Goal: Task Accomplishment & Management: Manage account settings

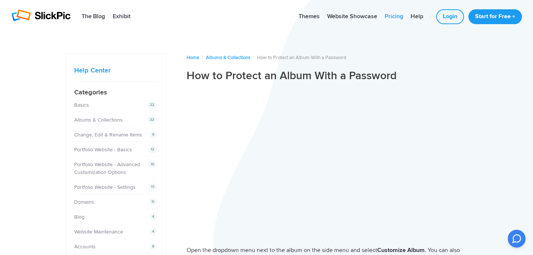
click at [396, 17] on link "Pricing" at bounding box center [394, 16] width 26 height 15
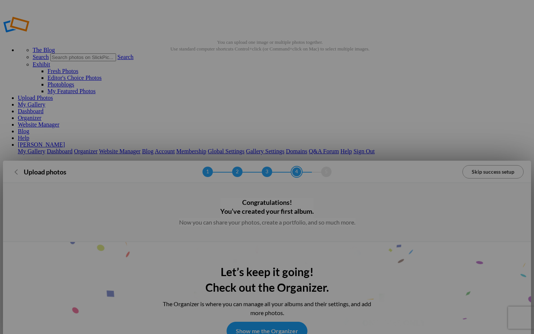
click at [485, 165] on link "Skip success setup" at bounding box center [493, 171] width 61 height 13
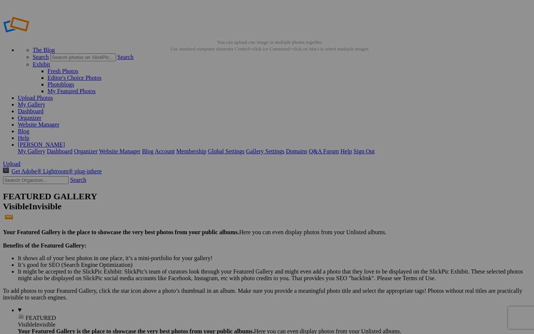
type input "Skating Trip 25=26"
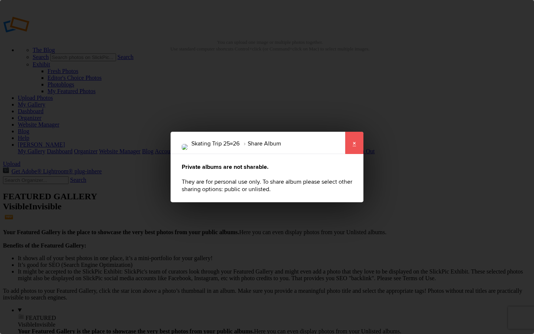
click at [353, 140] on link "×" at bounding box center [354, 143] width 19 height 22
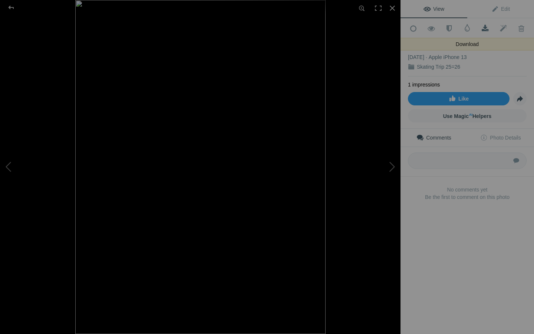
click at [481, 30] on span at bounding box center [485, 28] width 18 height 7
click at [304, 107] on img at bounding box center [200, 167] width 250 height 334
click at [304, 107] on img at bounding box center [57, 270] width 686 height 915
click at [304, 107] on img at bounding box center [64, 266] width 668 height 890
click at [307, 164] on img at bounding box center [57, 270] width 686 height 915
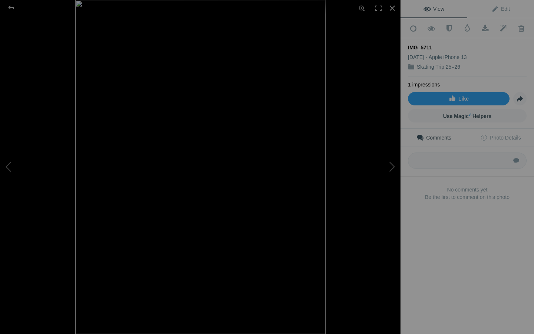
click at [379, 102] on div at bounding box center [275, 167] width 401 height 334
click at [29, 103] on div at bounding box center [200, 167] width 401 height 334
click at [393, 12] on div at bounding box center [392, 8] width 16 height 16
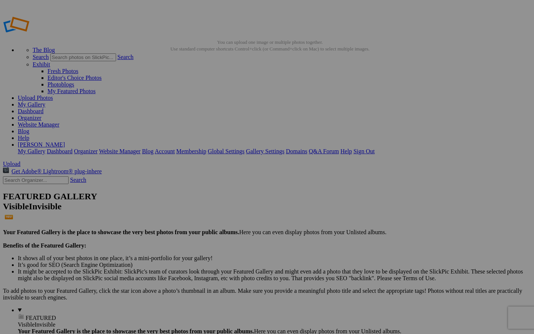
click at [45, 101] on link "My Gallery" at bounding box center [31, 104] width 27 height 6
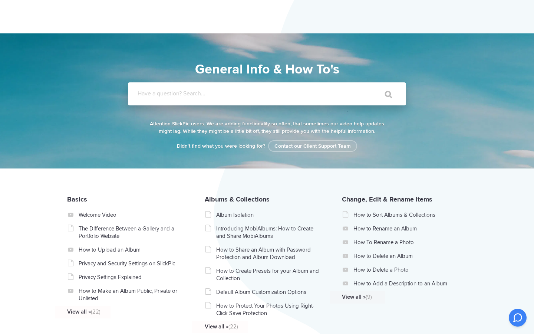
click at [257, 99] on input "Have a question? Search..." at bounding box center [252, 93] width 248 height 23
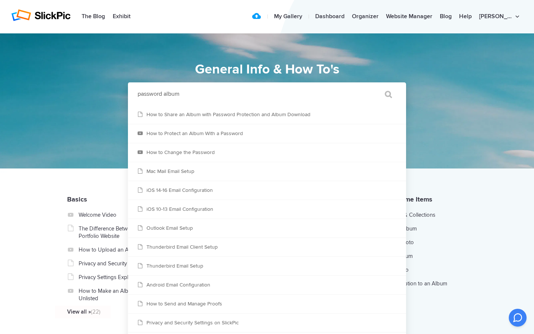
type input "password album"
click at [370, 85] on input "" at bounding box center [385, 94] width 31 height 18
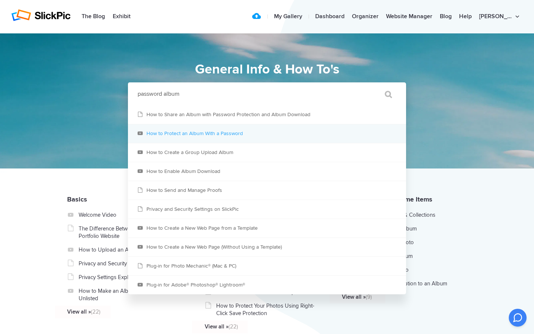
click at [250, 138] on link "How to Protect an Album With a Password" at bounding box center [267, 133] width 278 height 19
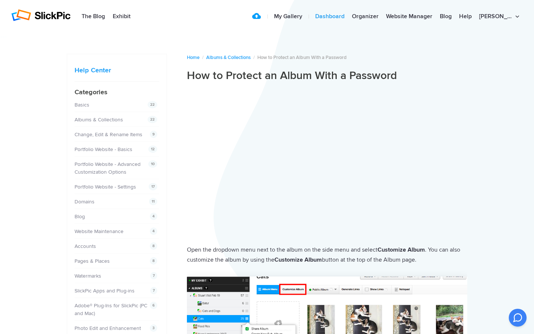
click at [348, 14] on link "Dashboard" at bounding box center [330, 16] width 37 height 15
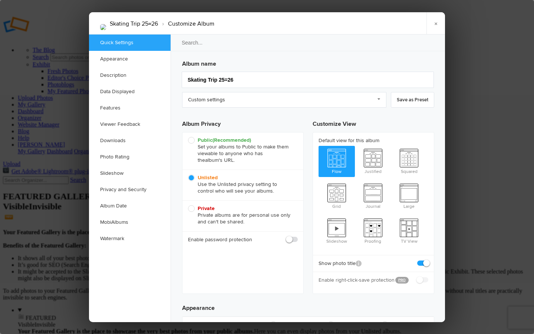
click at [289, 245] on div "Enable password protection" at bounding box center [243, 239] width 121 height 17
click at [298, 236] on span at bounding box center [298, 236] width 0 height 0
click at [298, 236] on input "checkbox" at bounding box center [298, 236] width 0 height 0
checkbox input "true"
click at [257, 257] on input "text" at bounding box center [265, 256] width 66 height 9
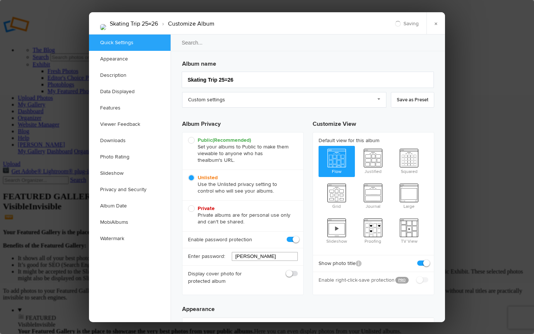
type input "[PERSON_NAME]"
click at [186, 271] on div "Display cover photo for protected album" at bounding box center [243, 277] width 121 height 24
click at [193, 212] on span "Private Private albums are for personal use only and can't be shared." at bounding box center [241, 215] width 106 height 20
click at [188, 205] on input "Private Private albums are for personal use only and can't be shared." at bounding box center [188, 205] width 0 height 0
radio input "true"
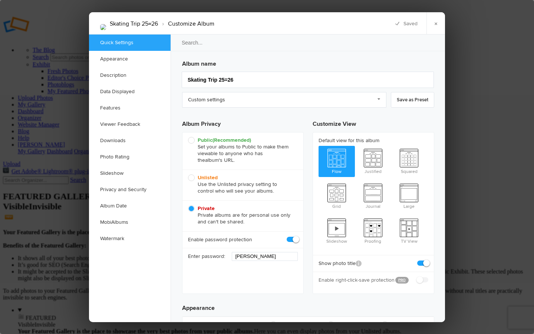
click at [193, 176] on span "Unlisted Use the Unlisted privacy setting to control who will see your albums." at bounding box center [241, 184] width 106 height 20
click at [188, 174] on input "Unlisted Use the Unlisted privacy setting to control who will see your albums." at bounding box center [188, 174] width 0 height 0
radio input "true"
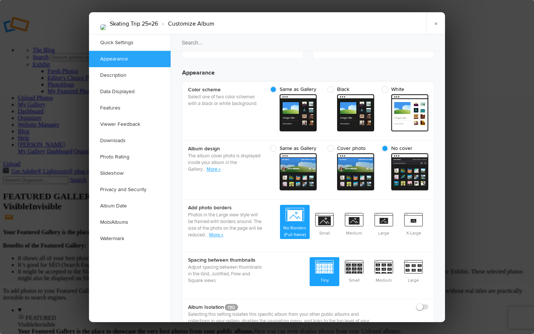
scroll to position [237, 0]
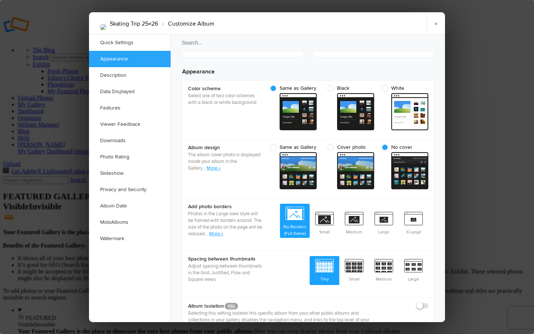
click at [386, 89] on span "White" at bounding box center [403, 88] width 43 height 7
click at [428, 85] on input "White" at bounding box center [428, 85] width 0 height 0
radio input "true"
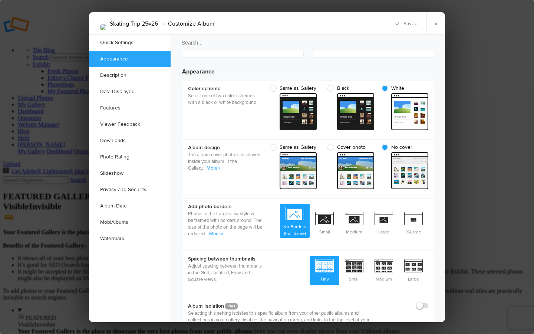
click at [247, 180] on div "Album design The album cover photo is displayed inside your album in the Galler…" at bounding box center [309, 168] width 252 height 59
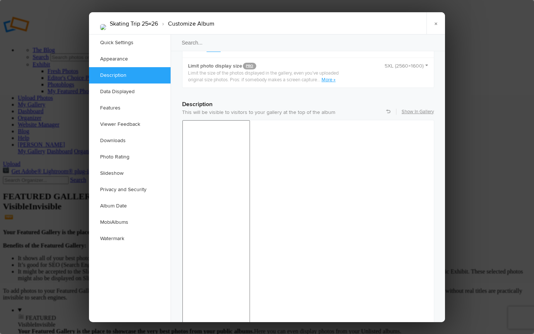
scroll to position [564, 0]
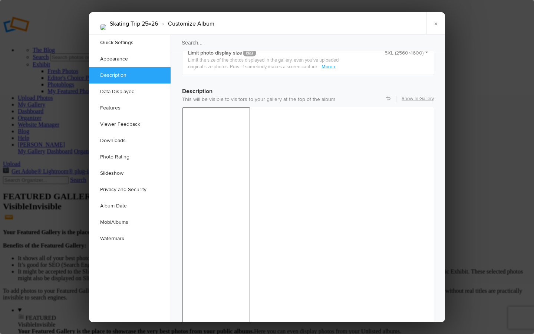
click at [334, 81] on h3 "Description" at bounding box center [308, 88] width 252 height 15
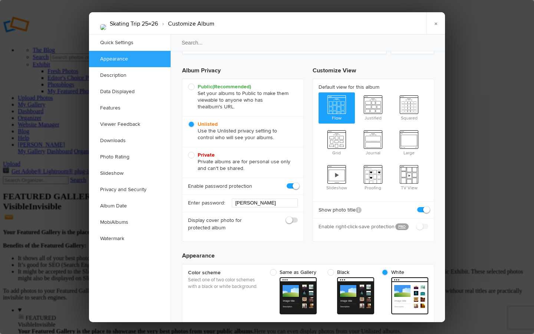
scroll to position [0, 0]
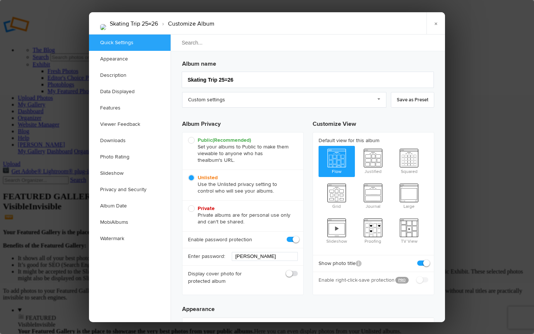
click at [350, 37] on input "search" at bounding box center [308, 42] width 276 height 17
click at [130, 135] on link "Downloads" at bounding box center [130, 140] width 82 height 16
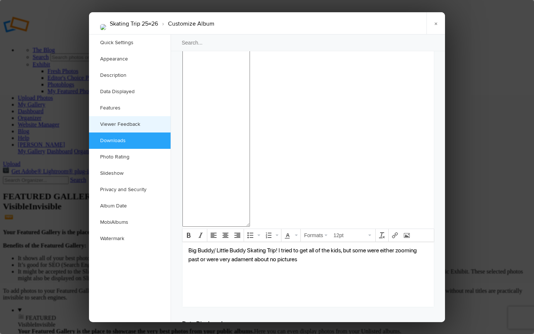
click at [128, 127] on link "Viewer Feedback" at bounding box center [130, 124] width 82 height 16
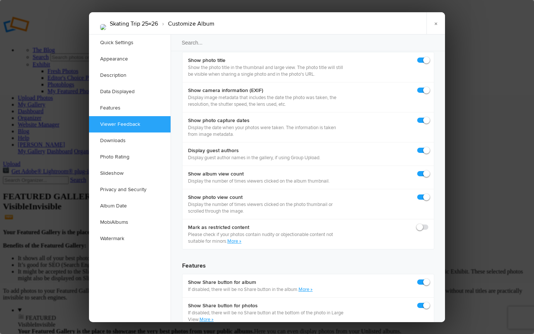
scroll to position [1059, 0]
click at [435, 26] on link "×" at bounding box center [436, 23] width 19 height 22
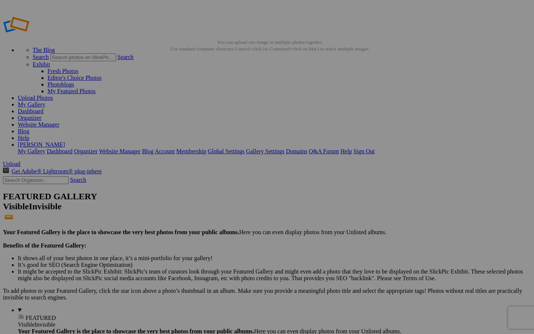
click at [45, 101] on link "My Gallery" at bounding box center [31, 104] width 27 height 6
click at [43, 108] on link "Dashboard" at bounding box center [31, 111] width 26 height 6
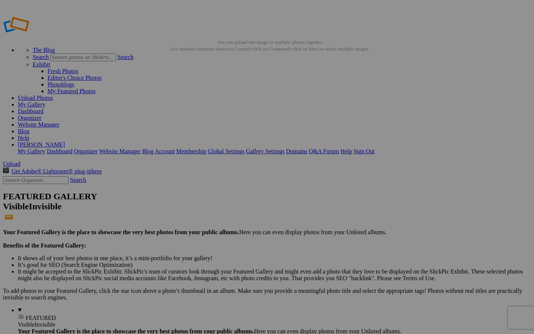
click at [45, 101] on link "My Gallery" at bounding box center [31, 104] width 27 height 6
click at [43, 108] on link "Dashboard" at bounding box center [31, 111] width 26 height 6
click at [239, 177] on input "text" at bounding box center [209, 181] width 81 height 8
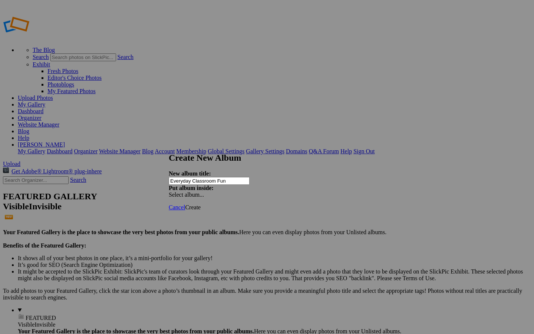
type input "Everyday Classroom Fun"
click at [299, 184] on div "Create New Album New album title: Everyday Classroom Fun Put album inside: Sele…" at bounding box center [267, 175] width 197 height 45
click at [204, 191] on span "Select album..." at bounding box center [186, 194] width 35 height 6
click at [298, 175] on div "My Albums Skating Trip 25=26" at bounding box center [324, 176] width 84 height 10
click at [201, 204] on span "Create" at bounding box center [193, 207] width 16 height 6
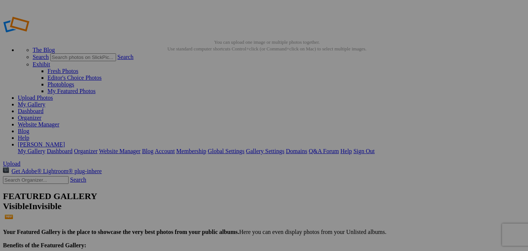
type input "Everyday Classroom Fun"
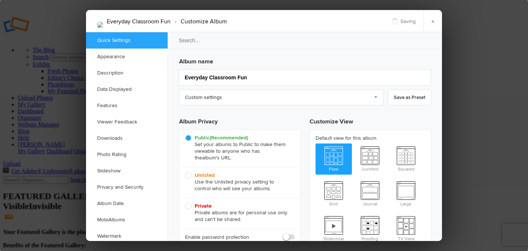
click at [295, 234] on span at bounding box center [295, 234] width 0 height 0
click at [295, 234] on input "checkbox" at bounding box center [295, 233] width 0 height 0
checkbox input "true"
click at [300, 222] on div "Private Private albums are for personal use only and can't be shared." at bounding box center [240, 213] width 121 height 31
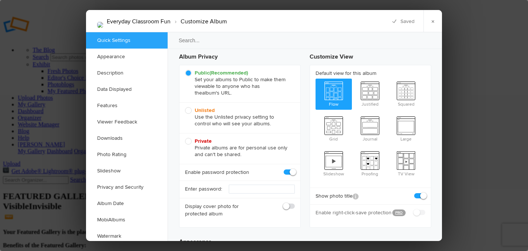
scroll to position [74, 0]
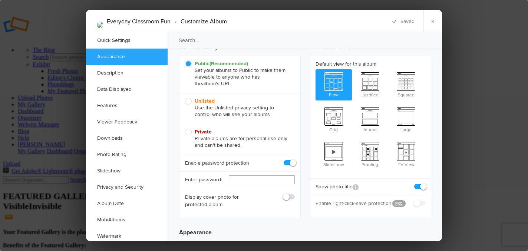
click at [257, 183] on input "text" at bounding box center [262, 179] width 66 height 9
type input "[PERSON_NAME]"
click at [439, 28] on link "×" at bounding box center [433, 21] width 19 height 22
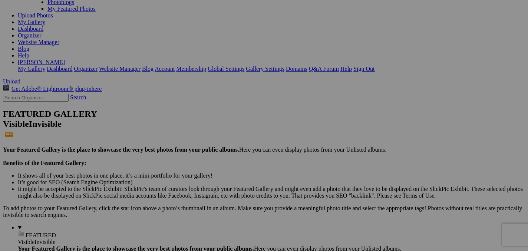
scroll to position [75, 0]
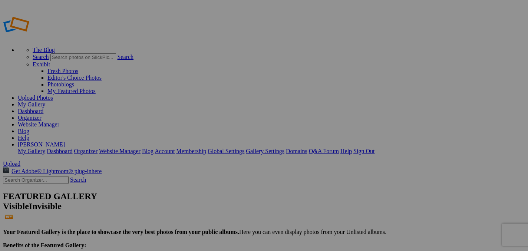
type input "Everyday Classroom Fun"
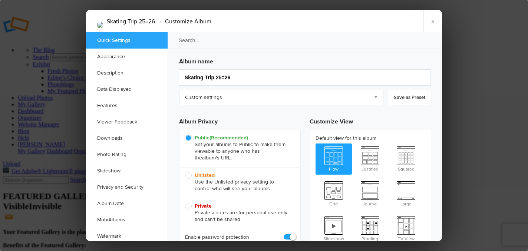
click at [278, 115] on h3 "Album Privacy" at bounding box center [240, 120] width 122 height 19
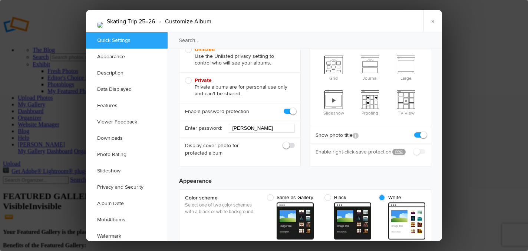
scroll to position [148, 0]
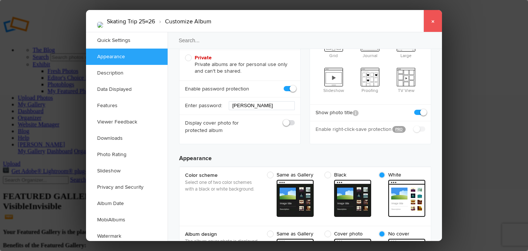
click at [434, 17] on link "×" at bounding box center [433, 21] width 19 height 22
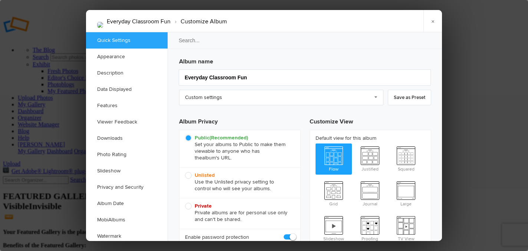
click at [281, 121] on h3 "Album Privacy" at bounding box center [240, 120] width 122 height 19
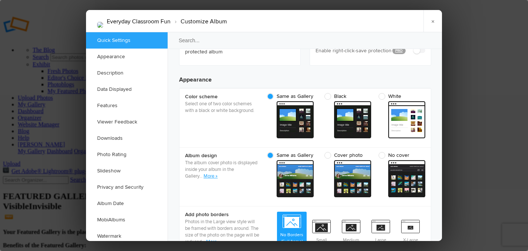
scroll to position [237, 0]
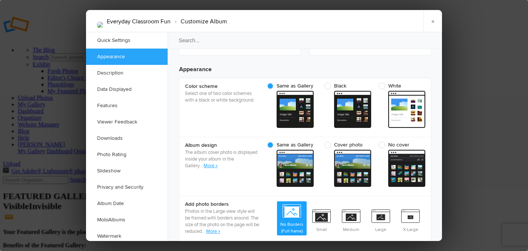
click at [411, 152] on span "cover From gallery - dark" at bounding box center [406, 168] width 37 height 37
click at [425, 142] on input "No cover cover From gallery - dark" at bounding box center [425, 141] width 0 height 0
radio input "true"
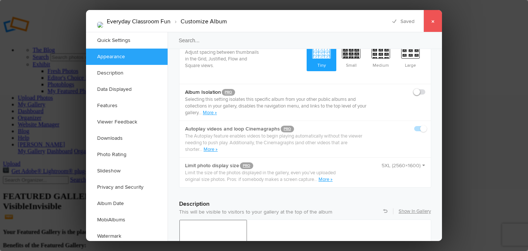
scroll to position [460, 0]
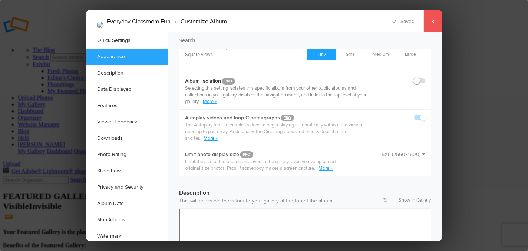
click at [434, 26] on link "×" at bounding box center [433, 21] width 19 height 22
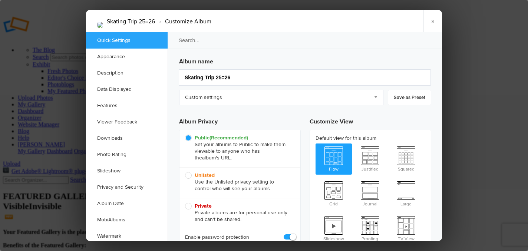
click at [272, 121] on h3 "Album Privacy" at bounding box center [240, 120] width 122 height 19
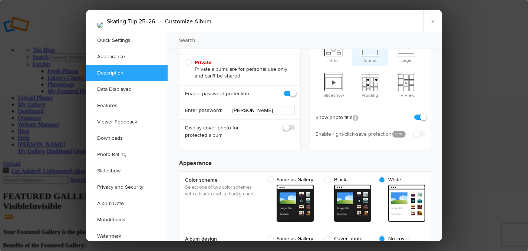
scroll to position [134, 0]
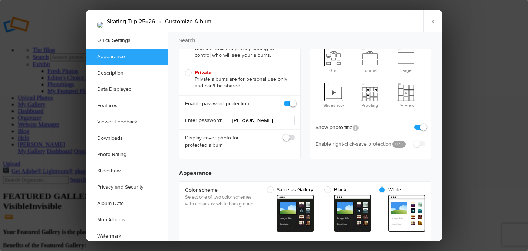
click at [426, 124] on span at bounding box center [426, 124] width 0 height 0
click at [425, 124] on input "checkbox" at bounding box center [425, 124] width 0 height 0
checkbox input "false"
click at [431, 20] on link "×" at bounding box center [433, 21] width 19 height 22
